Goal: Task Accomplishment & Management: Manage account settings

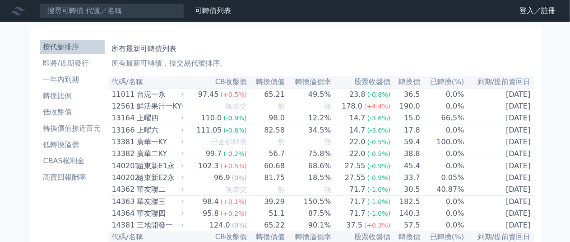
click at [0, 0] on icon at bounding box center [0, 0] width 0 height 0
click at [0, 0] on link "登入／註冊" at bounding box center [0, 0] width 0 height 0
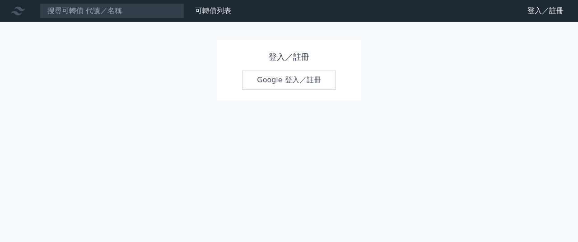
click at [313, 86] on link "Google 登入／註冊" at bounding box center [289, 79] width 94 height 19
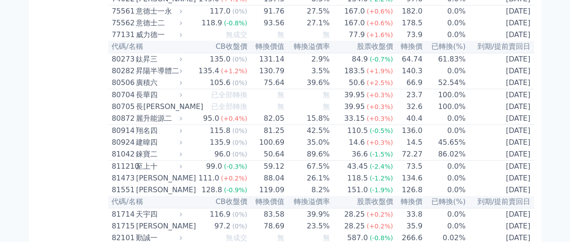
scroll to position [4489, 0]
